Goal: Information Seeking & Learning: Learn about a topic

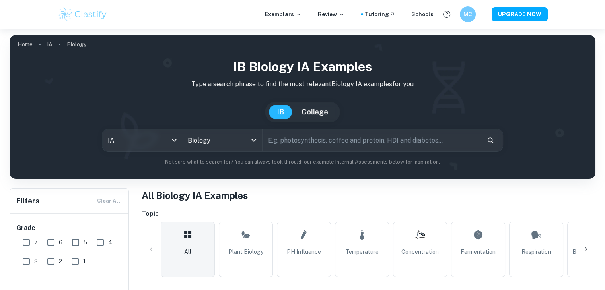
checkbox input "true"
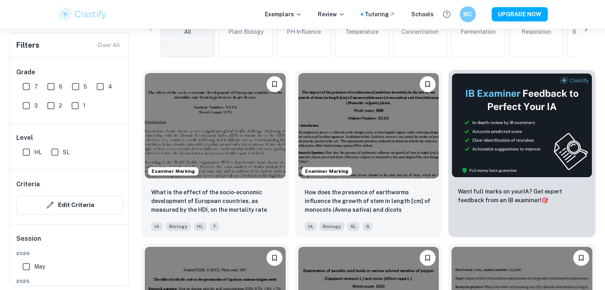
scroll to position [270, 0]
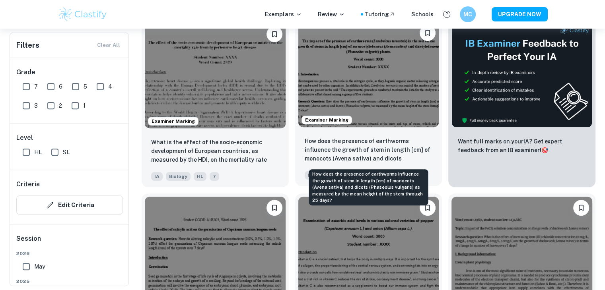
click at [346, 144] on days?"] "How does the presence of earthworms influence the growth of stem in length [cm]…" at bounding box center [369, 150] width 128 height 27
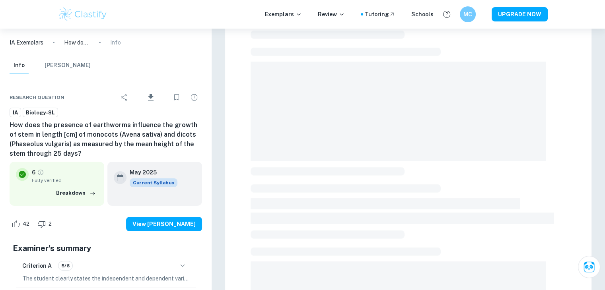
scroll to position [64, 0]
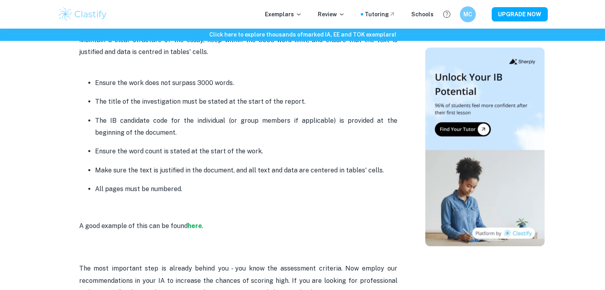
scroll to position [2051, 0]
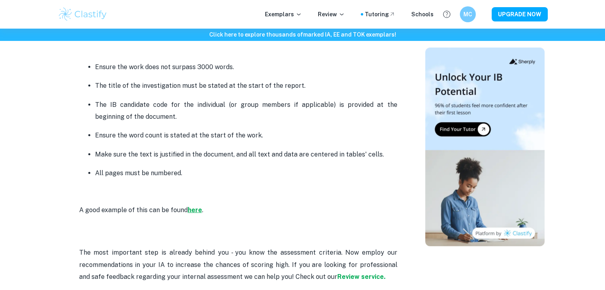
click at [197, 209] on strong "here" at bounding box center [195, 210] width 14 height 8
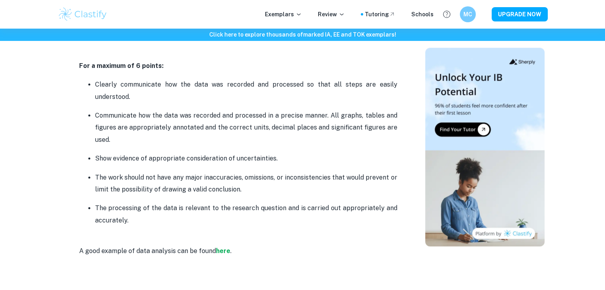
scroll to position [761, 0]
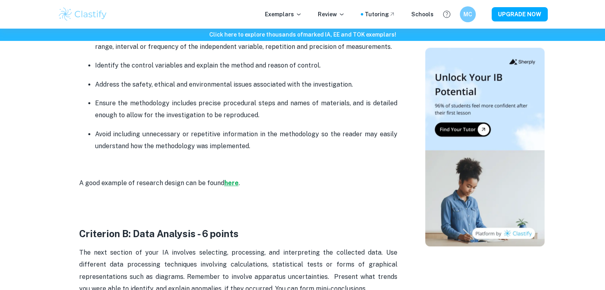
click at [229, 184] on strong "here" at bounding box center [231, 183] width 14 height 8
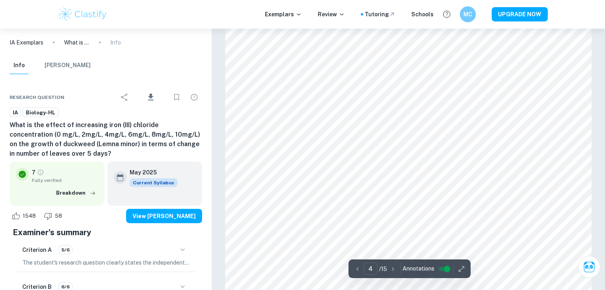
scroll to position [1859, 0]
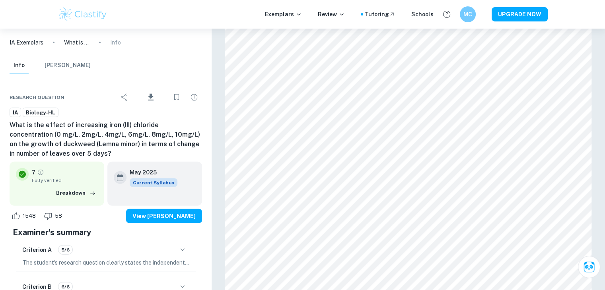
drag, startPoint x: 408, startPoint y: 213, endPoint x: 392, endPoint y: 283, distance: 71.8
click at [392, 283] on div "Criterion A There is a clear explanation of the choice of the sampling techniqu…" at bounding box center [354, 223] width 118 height 139
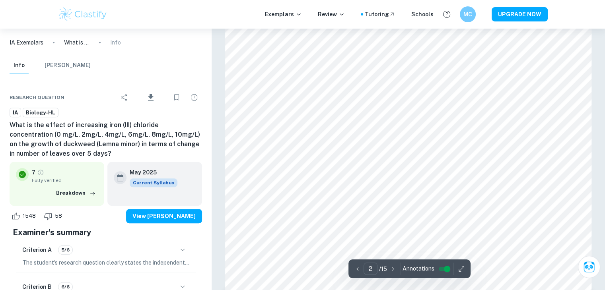
scroll to position [827, 0]
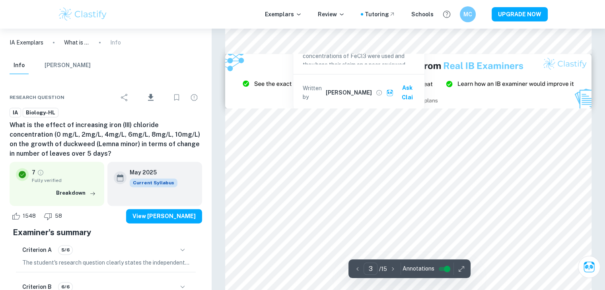
type input "2"
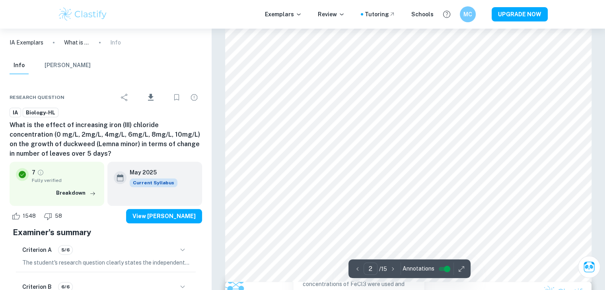
scroll to position [812, 0]
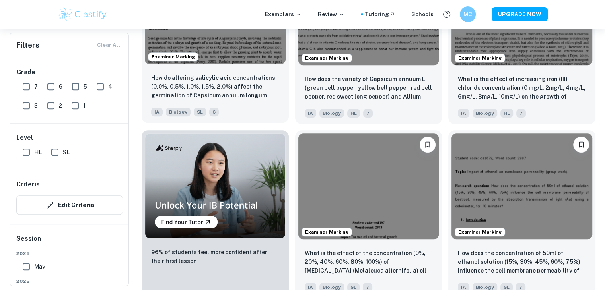
scroll to position [506, 0]
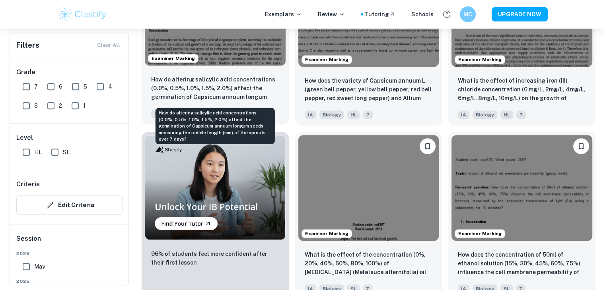
click at [262, 80] on p "How do altering salicylic acid concentrations (0.0%, 0.5%, 1.0%, 1.5%, 2.0%) af…" at bounding box center [215, 88] width 128 height 27
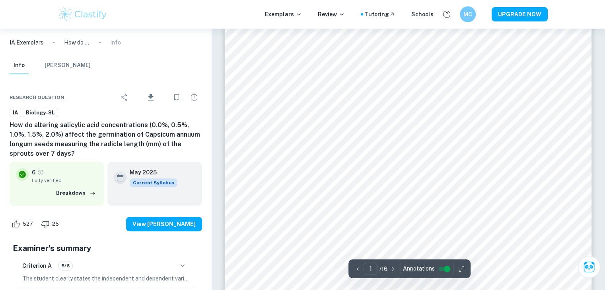
scroll to position [222, 0]
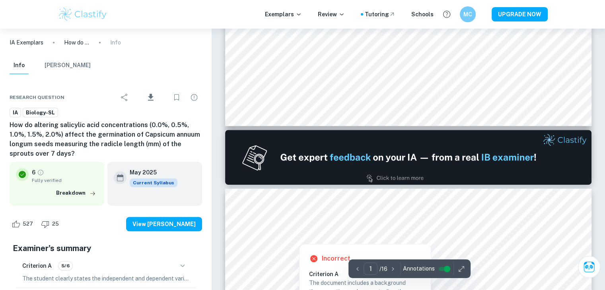
type input "2"
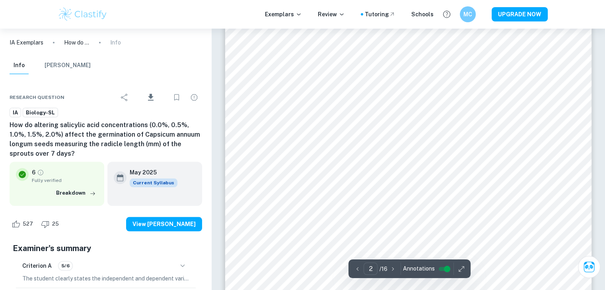
scroll to position [730, 0]
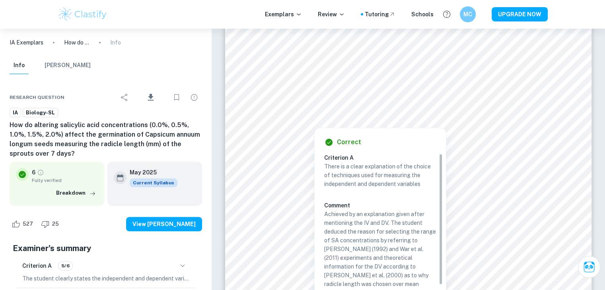
click at [441, 196] on div "Criterion A There is a clear explanation of the choice of techniques used for m…" at bounding box center [383, 222] width 118 height 139
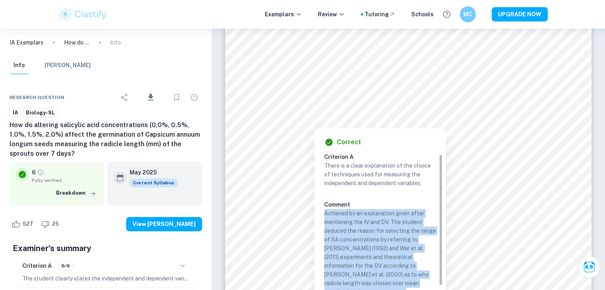
drag, startPoint x: 441, startPoint y: 196, endPoint x: 444, endPoint y: 234, distance: 37.9
click at [444, 234] on div "Correct Criterion A There is a clear explanation of the choice of techniques us…" at bounding box center [379, 233] width 131 height 211
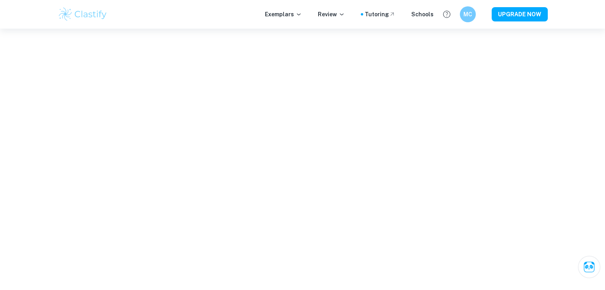
drag, startPoint x: 449, startPoint y: 244, endPoint x: 445, endPoint y: 261, distance: 17.5
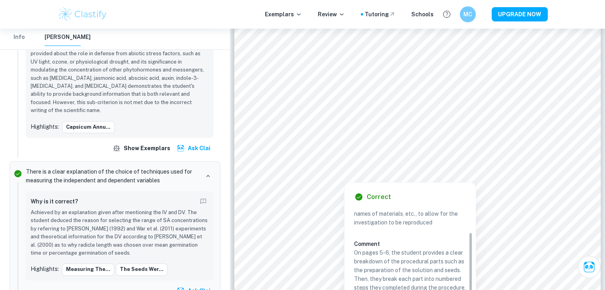
scroll to position [33, 0]
drag, startPoint x: 470, startPoint y: 241, endPoint x: 469, endPoint y: 279, distance: 37.4
click at [469, 279] on div "Criterion A The methodology is described sufficiently, including detailed steps…" at bounding box center [413, 277] width 118 height 139
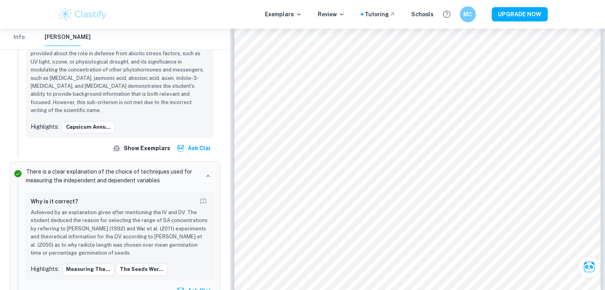
scroll to position [0, 0]
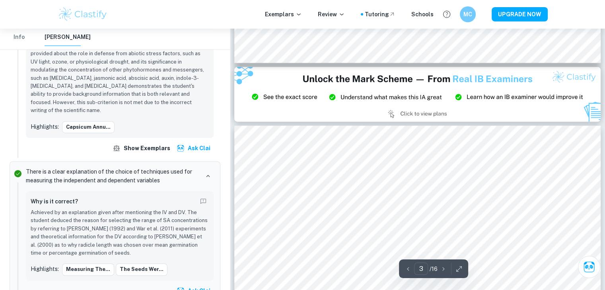
type input "2"
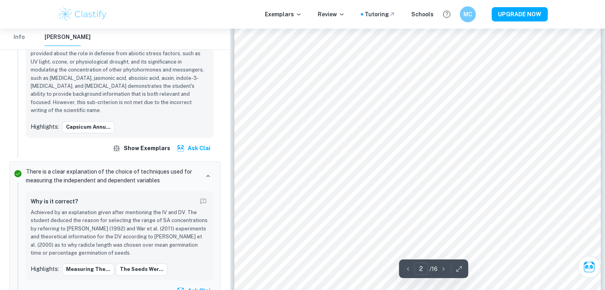
scroll to position [730, 0]
